Goal: Information Seeking & Learning: Learn about a topic

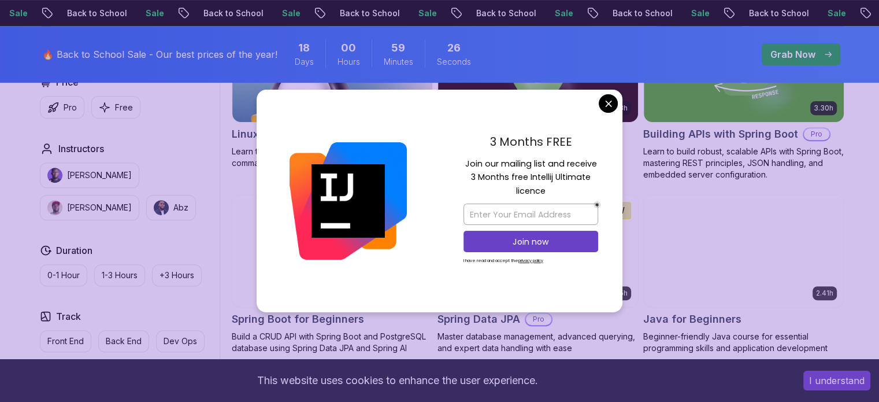
scroll to position [439, 0]
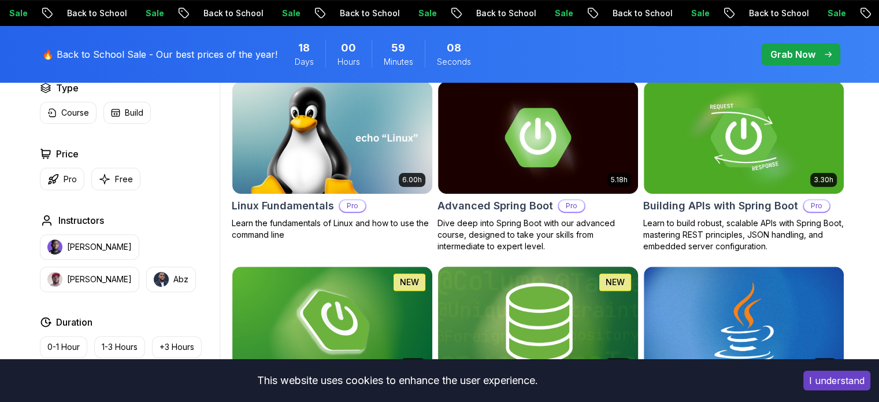
scroll to position [0, 0]
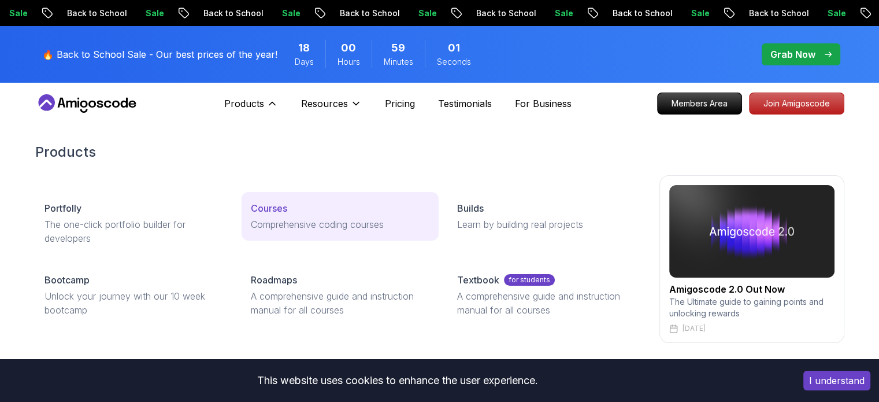
click at [297, 208] on div "Courses" at bounding box center [340, 208] width 179 height 14
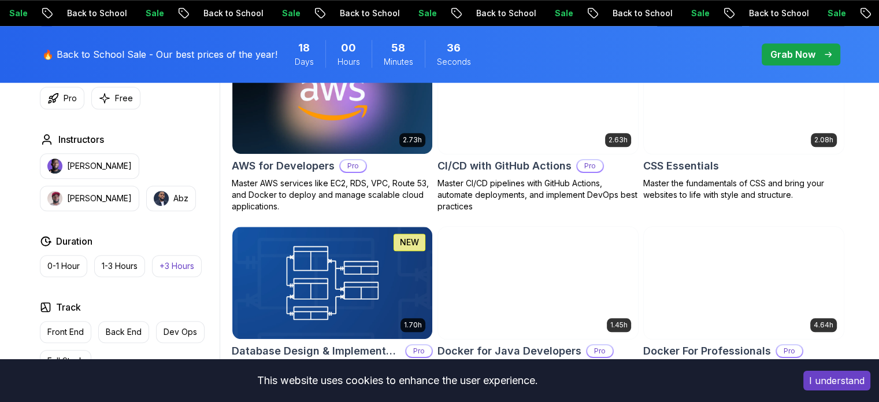
scroll to position [939, 0]
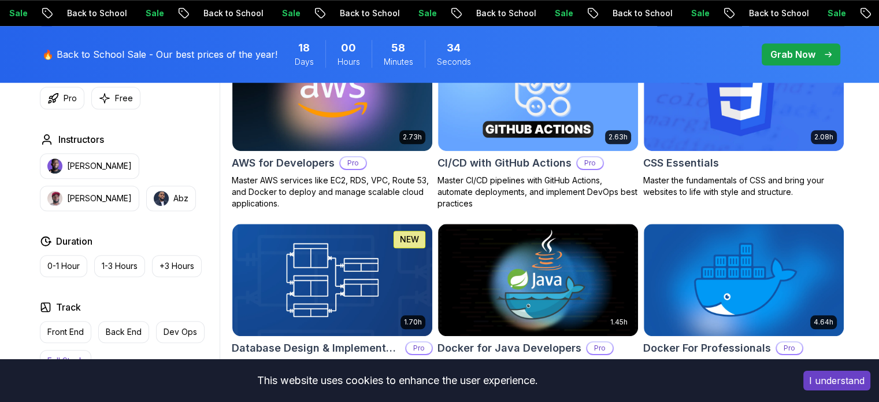
click at [66, 355] on p "Full Stack" at bounding box center [65, 361] width 36 height 12
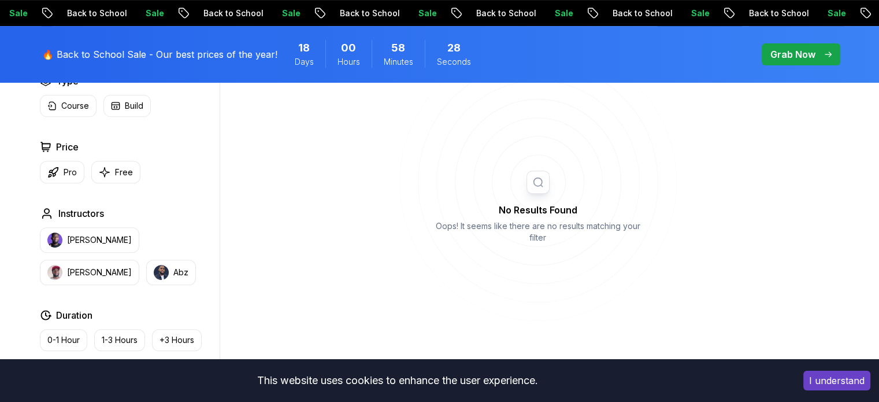
scroll to position [513, 0]
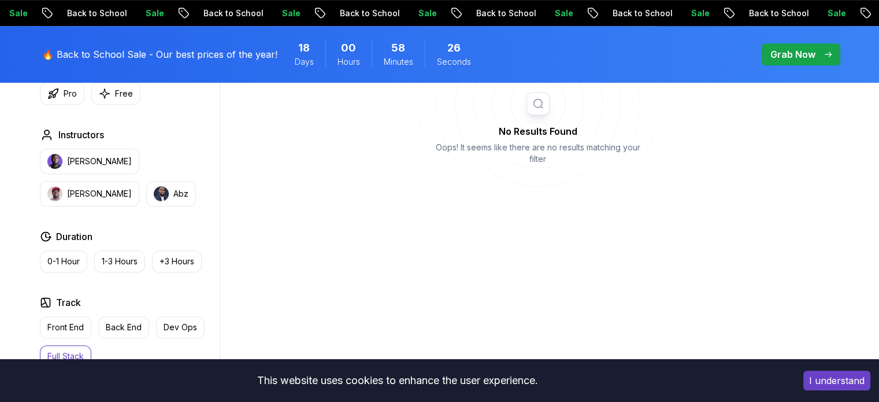
click at [848, 386] on button "I understand" at bounding box center [837, 381] width 67 height 20
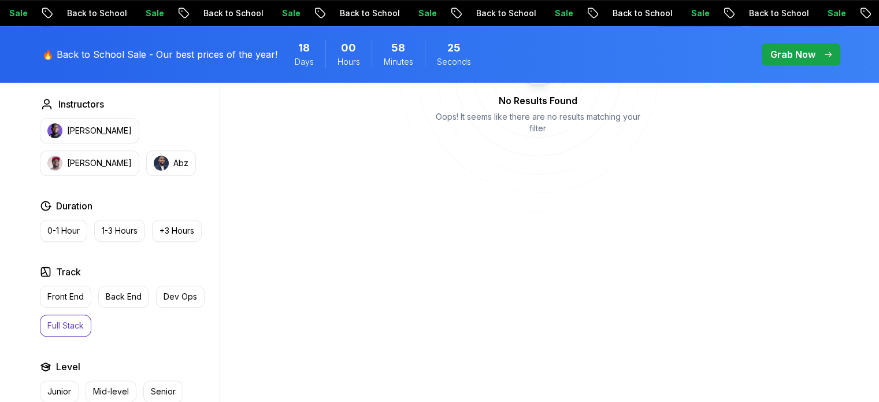
scroll to position [548, 0]
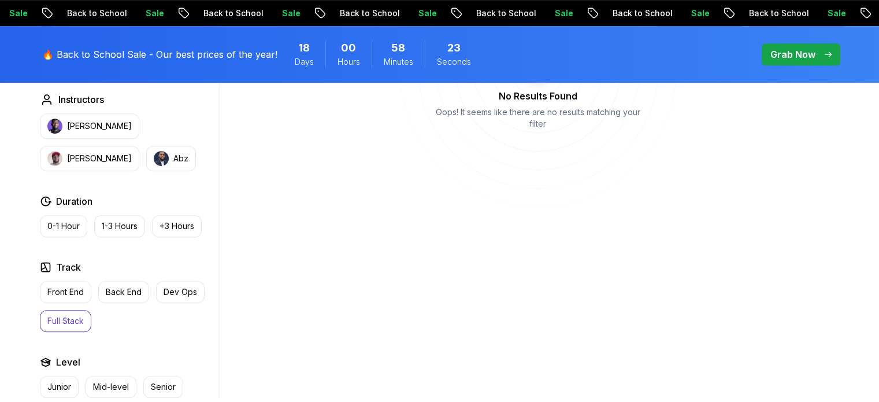
click at [69, 324] on button "Full Stack" at bounding box center [65, 321] width 51 height 22
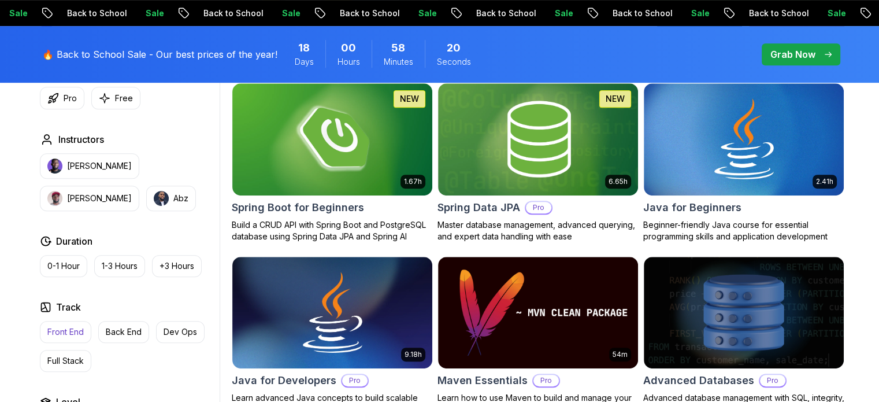
click at [65, 337] on button "Front End" at bounding box center [65, 332] width 51 height 22
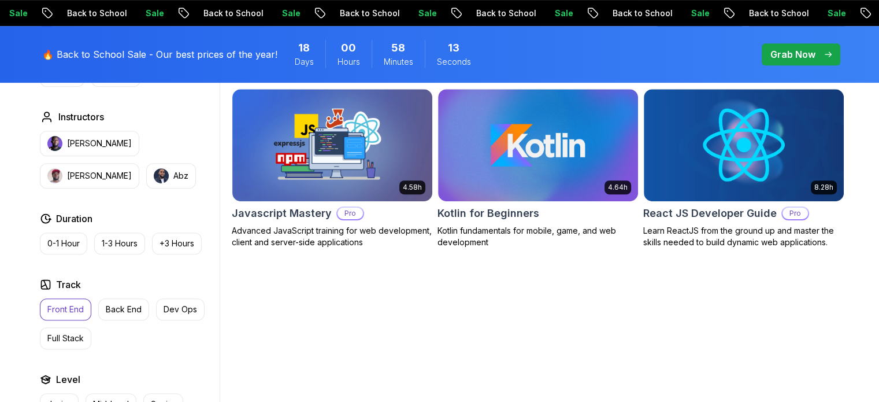
scroll to position [538, 0]
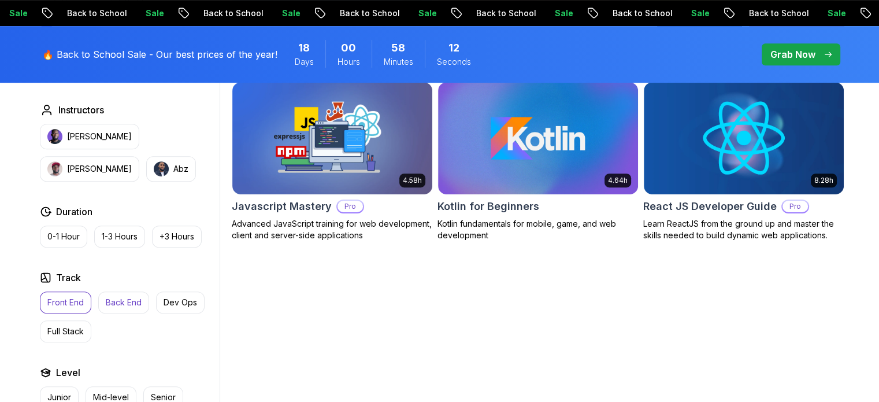
click at [114, 304] on p "Back End" at bounding box center [124, 303] width 36 height 12
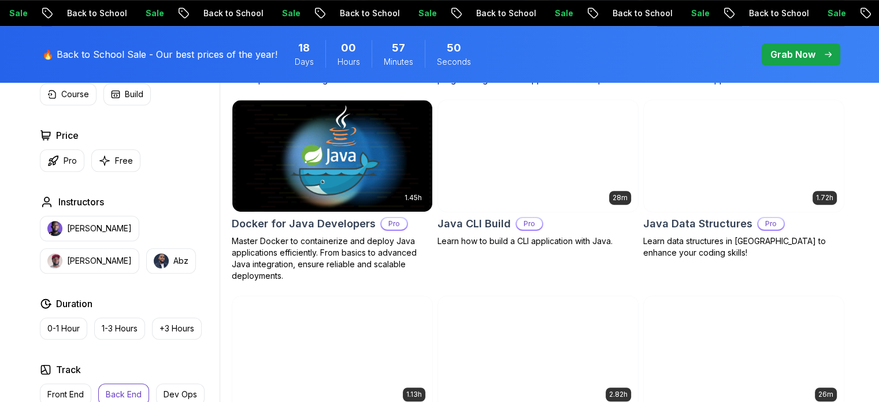
scroll to position [705, 0]
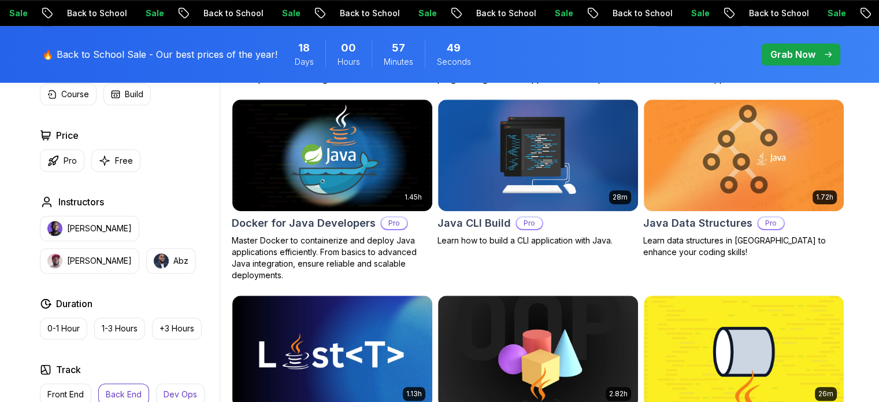
click at [186, 391] on p "Dev Ops" at bounding box center [181, 395] width 34 height 12
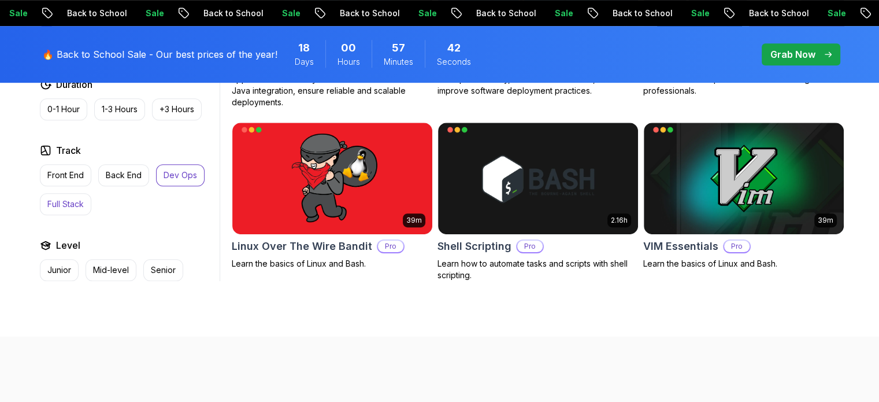
click at [66, 202] on p "Full Stack" at bounding box center [65, 204] width 36 height 12
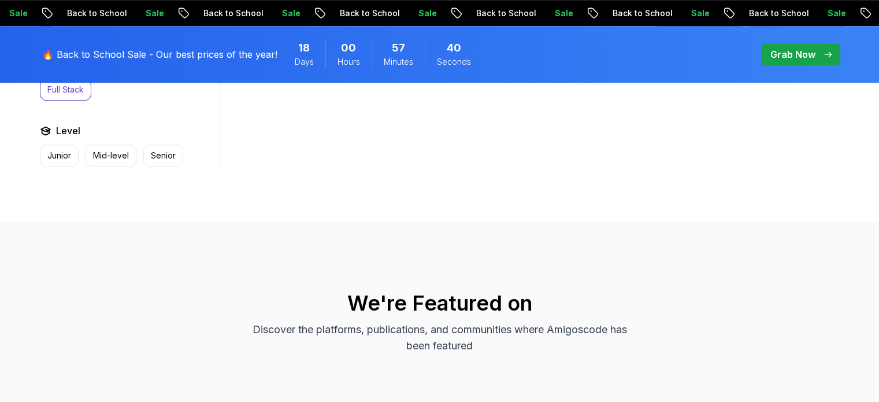
scroll to position [779, 0]
click at [64, 151] on p "Junior" at bounding box center [59, 156] width 24 height 12
click at [105, 159] on button "Mid-level" at bounding box center [111, 156] width 51 height 22
click at [161, 156] on p "Senior" at bounding box center [163, 156] width 25 height 12
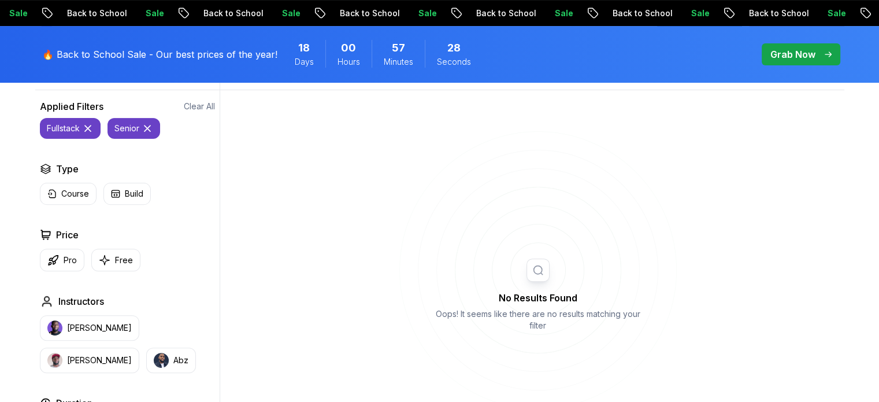
scroll to position [343, 0]
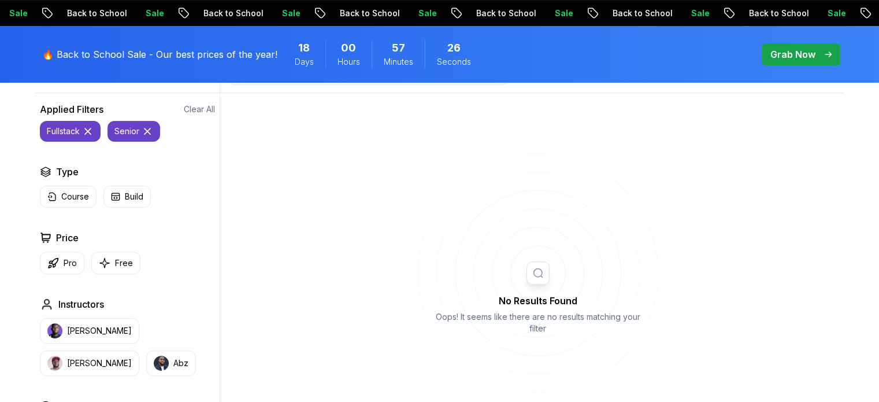
click at [149, 131] on icon at bounding box center [148, 131] width 12 height 12
click at [91, 131] on icon at bounding box center [88, 131] width 12 height 12
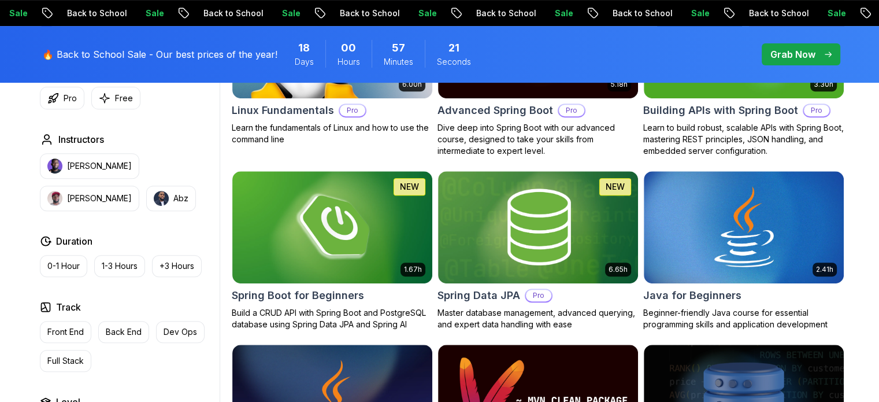
scroll to position [466, 0]
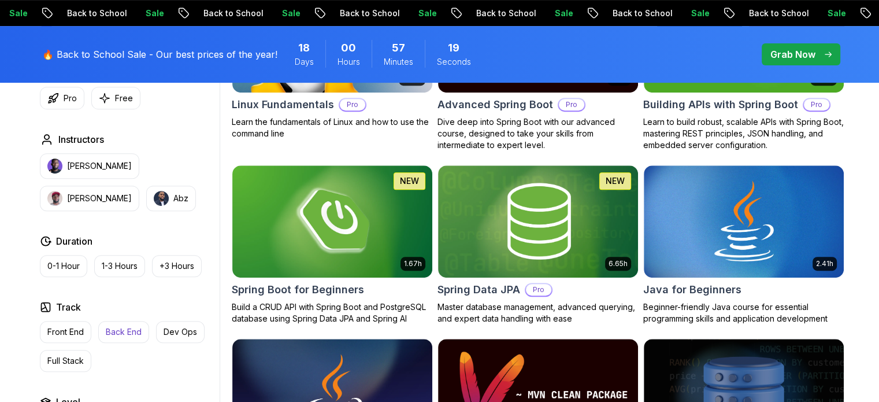
click at [117, 332] on p "Back End" at bounding box center [124, 332] width 36 height 12
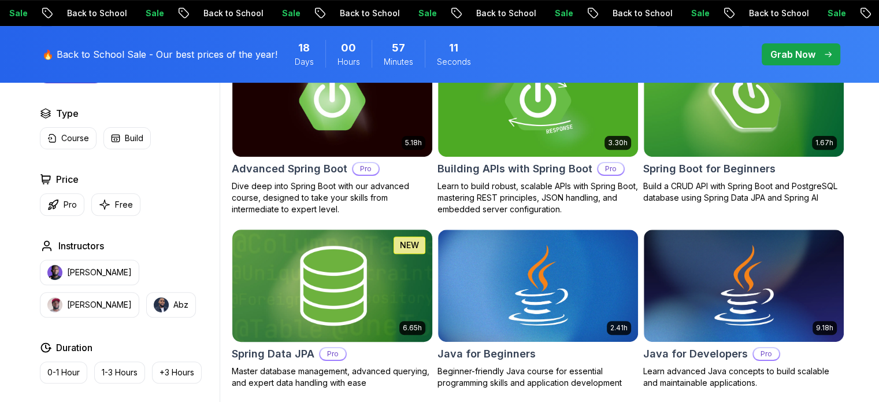
scroll to position [391, 0]
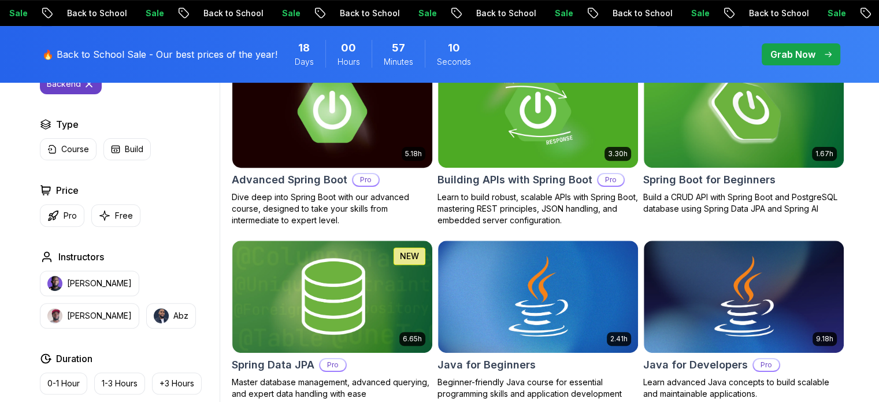
click at [295, 132] on img at bounding box center [332, 111] width 210 height 117
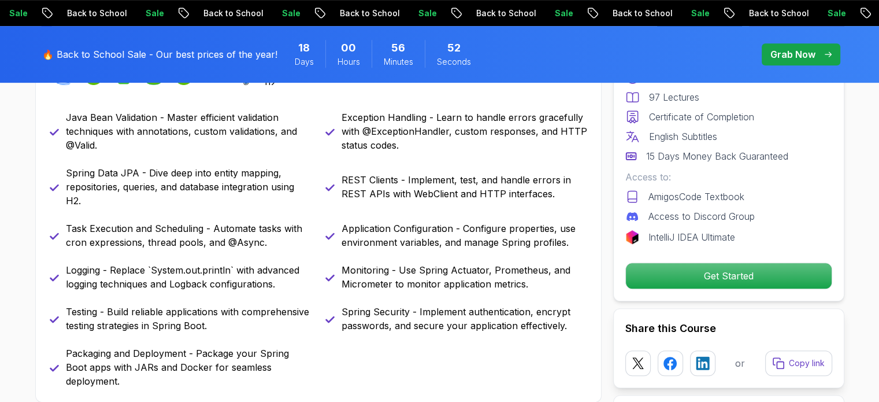
scroll to position [569, 0]
